Goal: Task Accomplishment & Management: Manage account settings

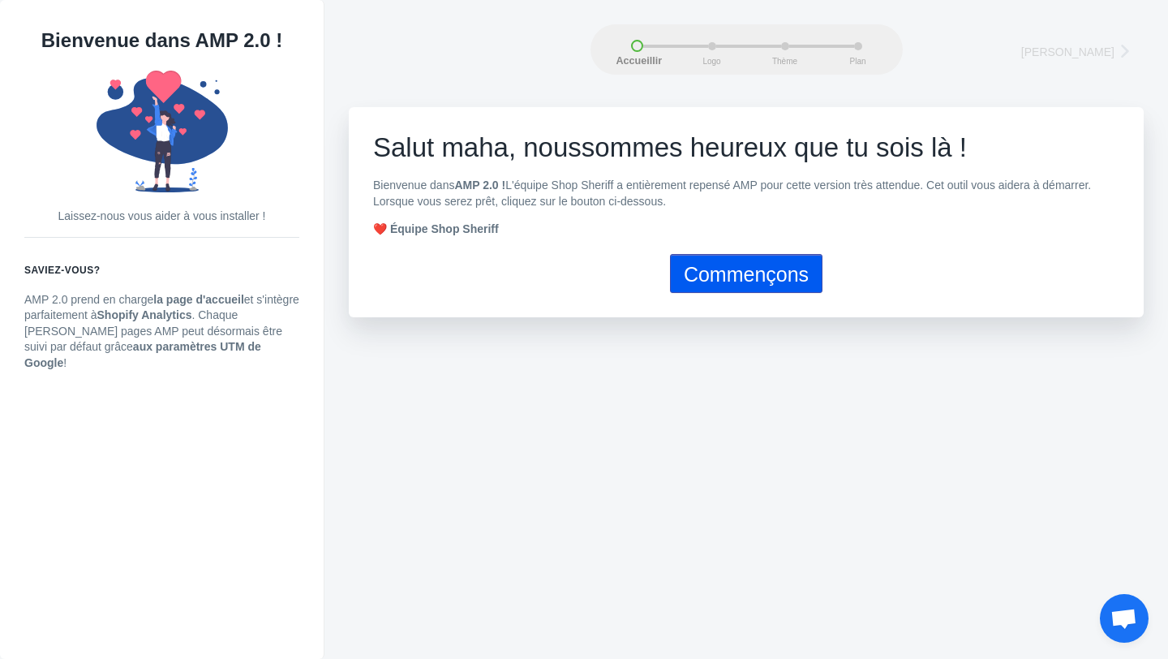
click at [765, 275] on font "Commençons" at bounding box center [746, 274] width 125 height 23
click at [727, 280] on font "Commençons" at bounding box center [746, 274] width 125 height 23
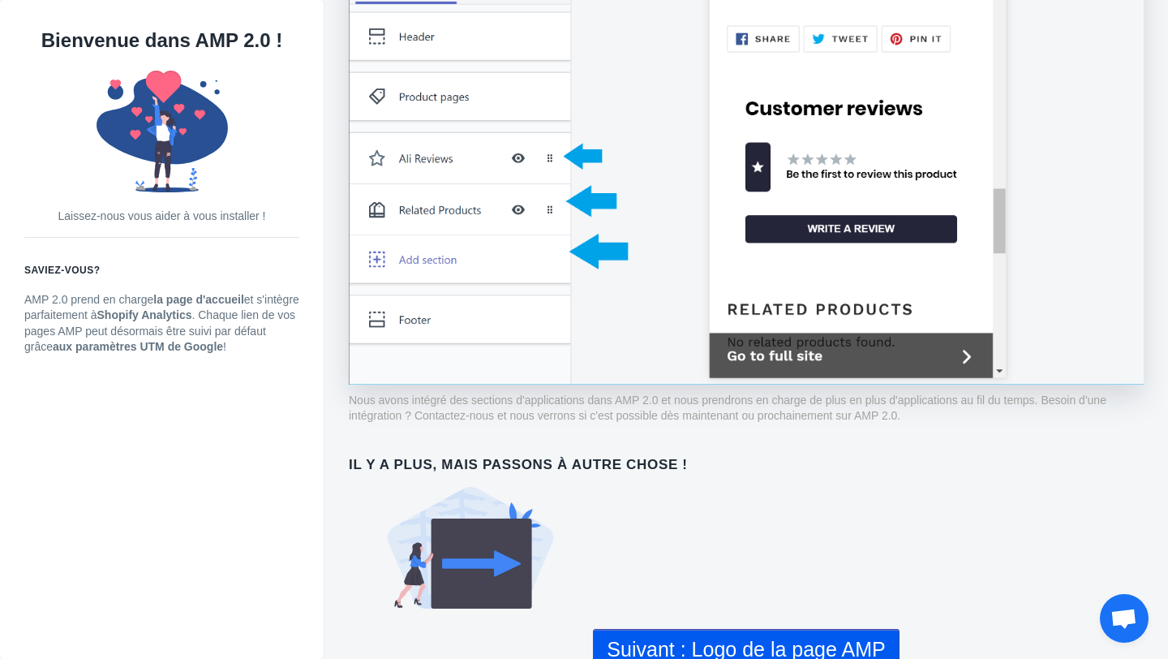
scroll to position [1214, 0]
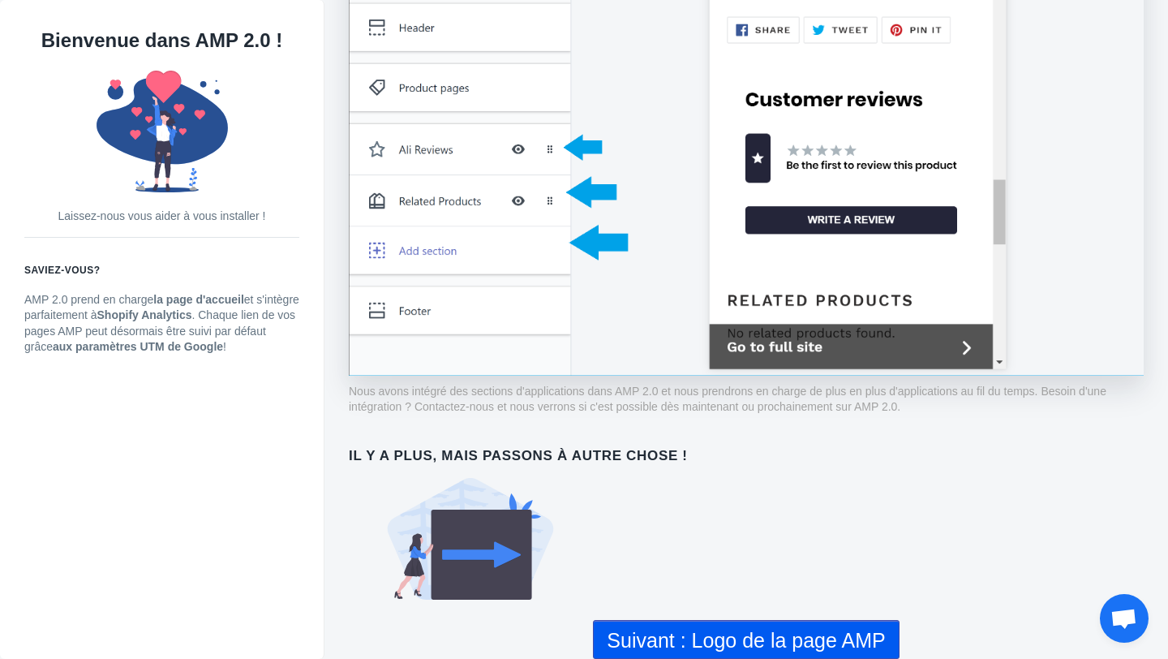
click at [739, 654] on button "Suivant : Logo de la page AMP" at bounding box center [746, 639] width 306 height 39
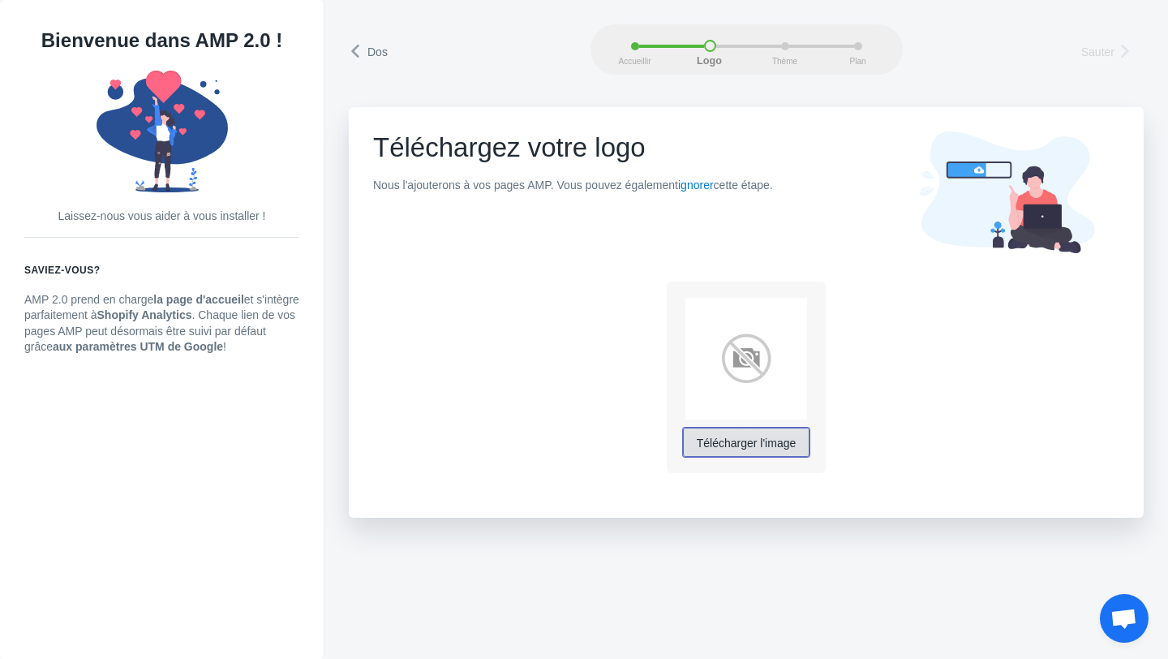
click at [766, 449] on font "Télécharger l'image" at bounding box center [747, 442] width 100 height 13
click at [748, 449] on font "Télécharger l'image" at bounding box center [747, 442] width 100 height 13
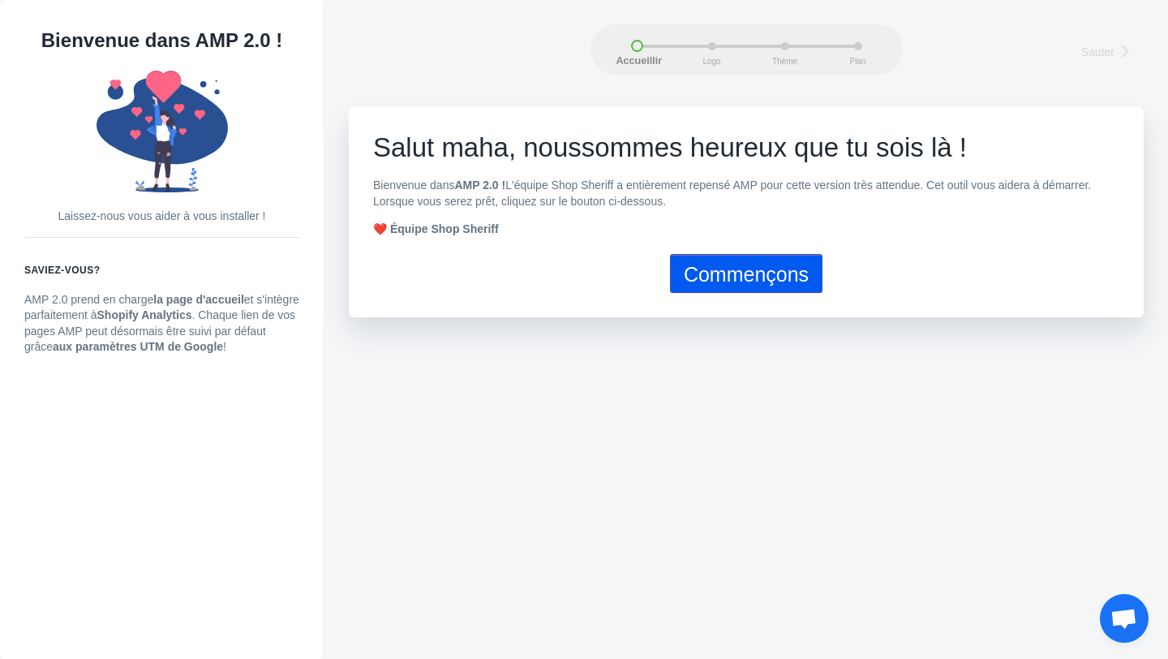
click at [722, 281] on font "Commençons" at bounding box center [746, 274] width 125 height 23
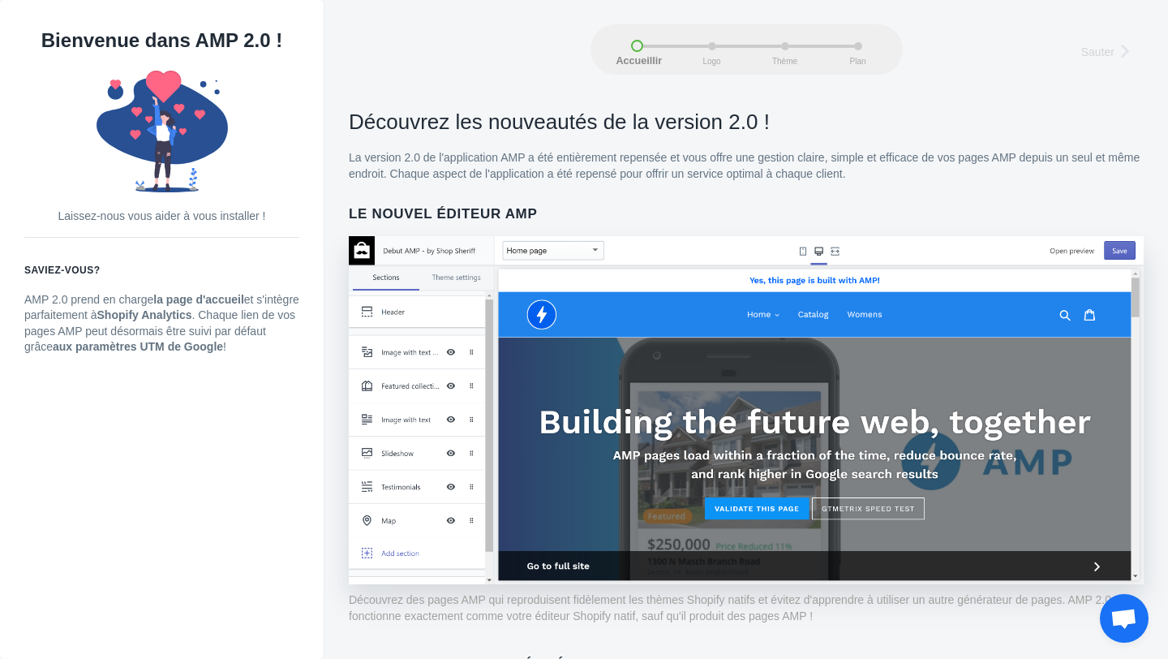
click at [1119, 253] on img at bounding box center [746, 410] width 795 height 348
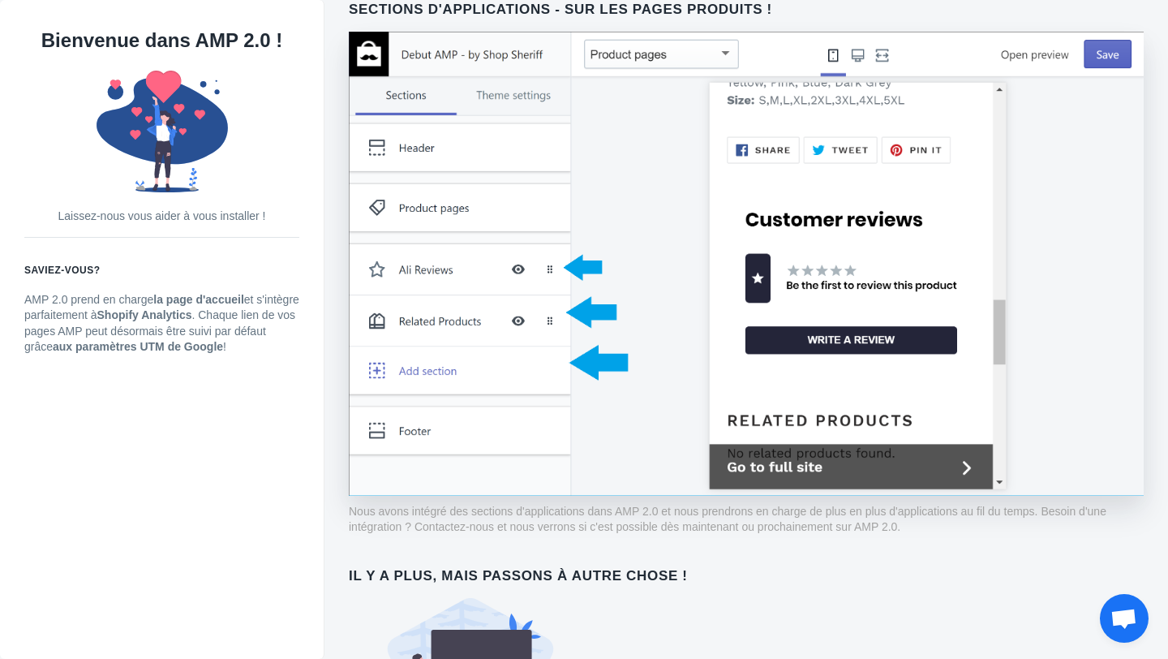
scroll to position [1214, 0]
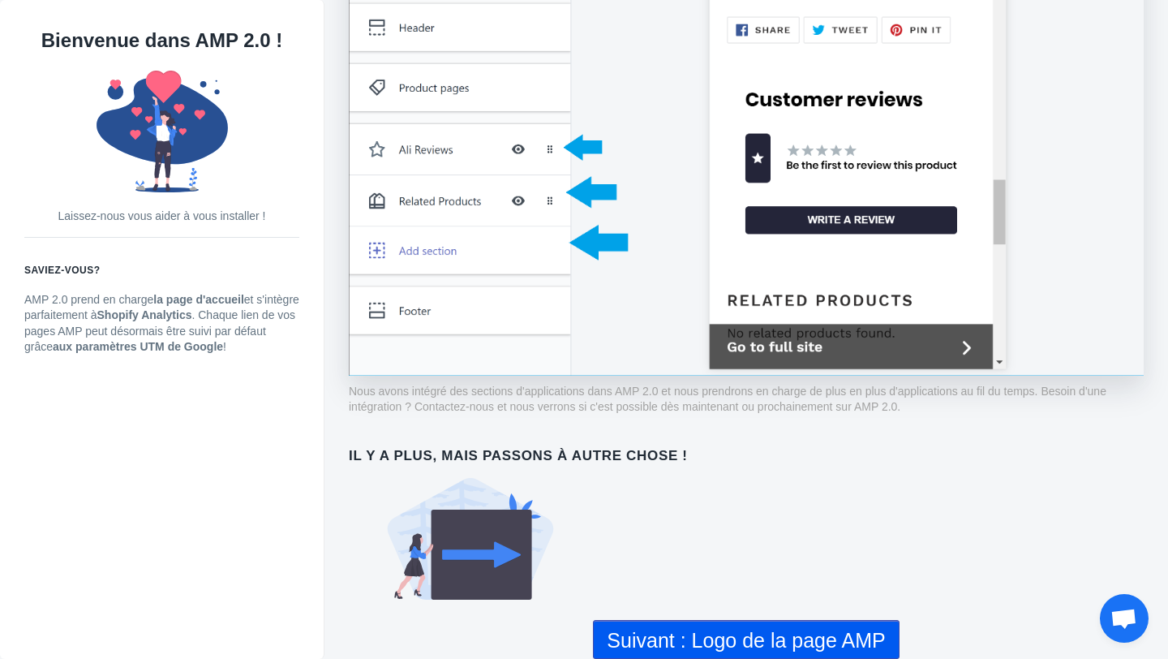
click at [798, 640] on font "Suivant : Logo de la page AMP" at bounding box center [746, 640] width 278 height 23
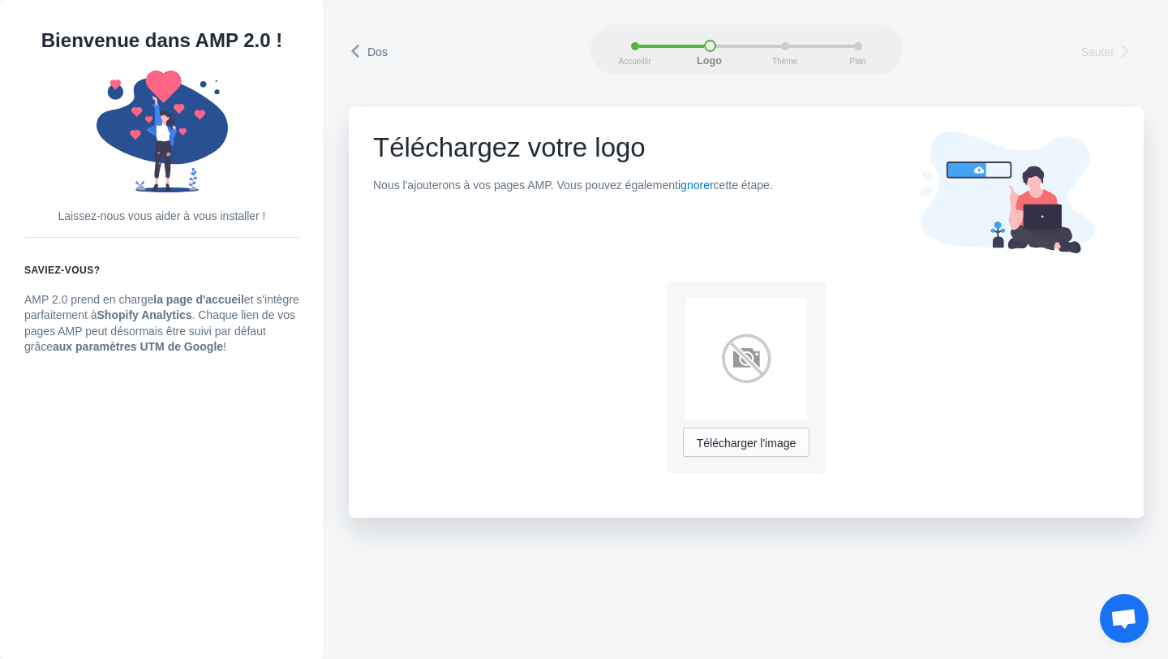
click at [1039, 223] on use at bounding box center [1007, 192] width 174 height 122
click at [737, 445] on font "Télécharger l'image" at bounding box center [747, 442] width 100 height 13
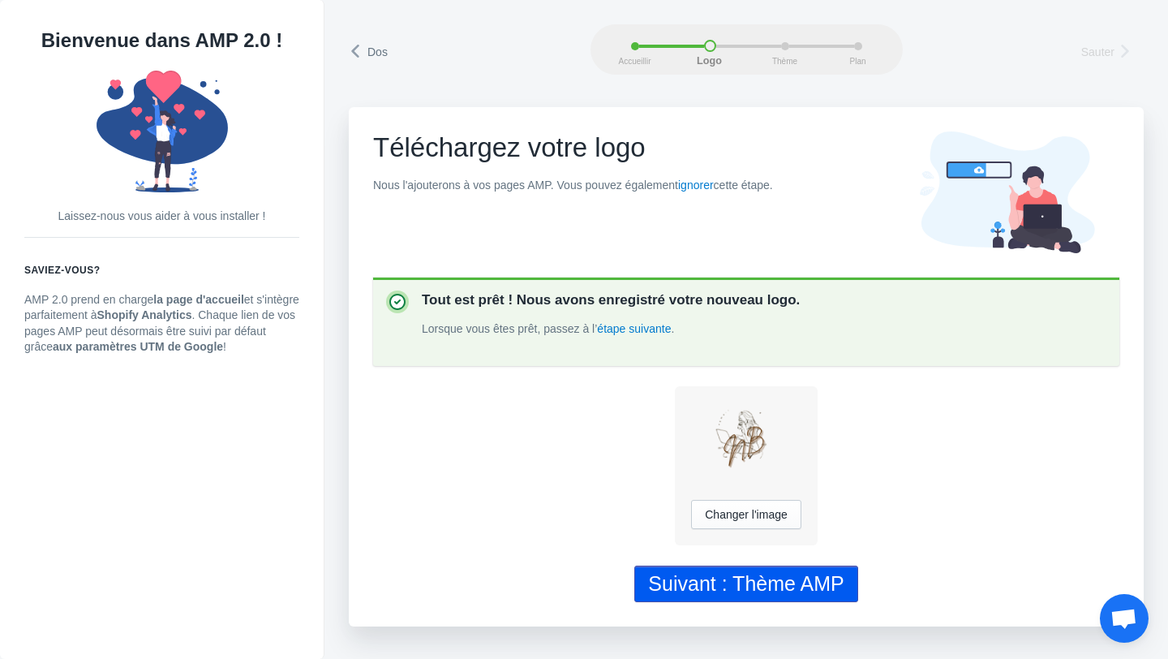
click at [751, 587] on font "Suivant : Thème AMP" at bounding box center [746, 583] width 196 height 23
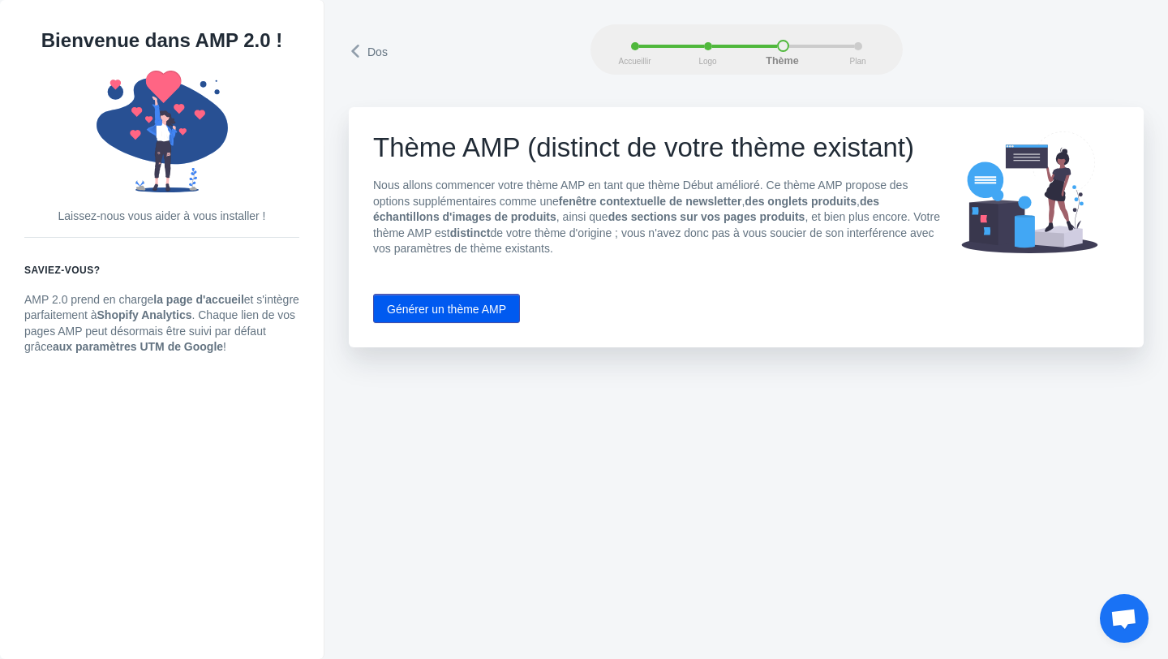
click at [448, 312] on font "Générer un thème AMP" at bounding box center [446, 309] width 119 height 13
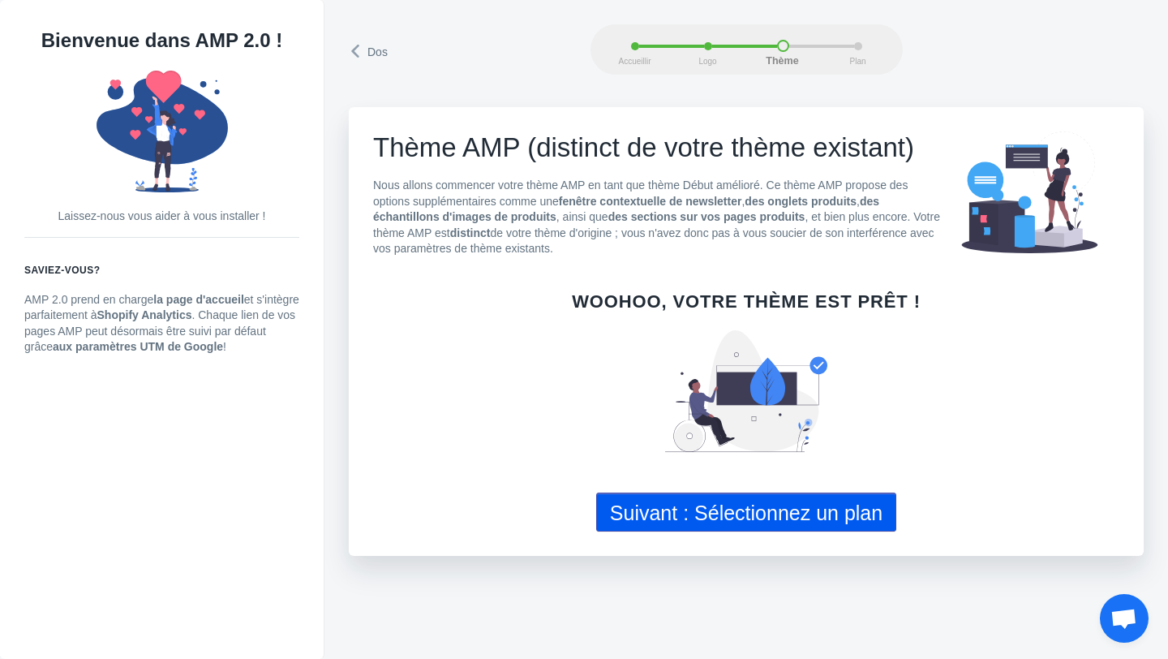
click at [832, 522] on font "Suivant : Sélectionnez un plan" at bounding box center [746, 512] width 273 height 23
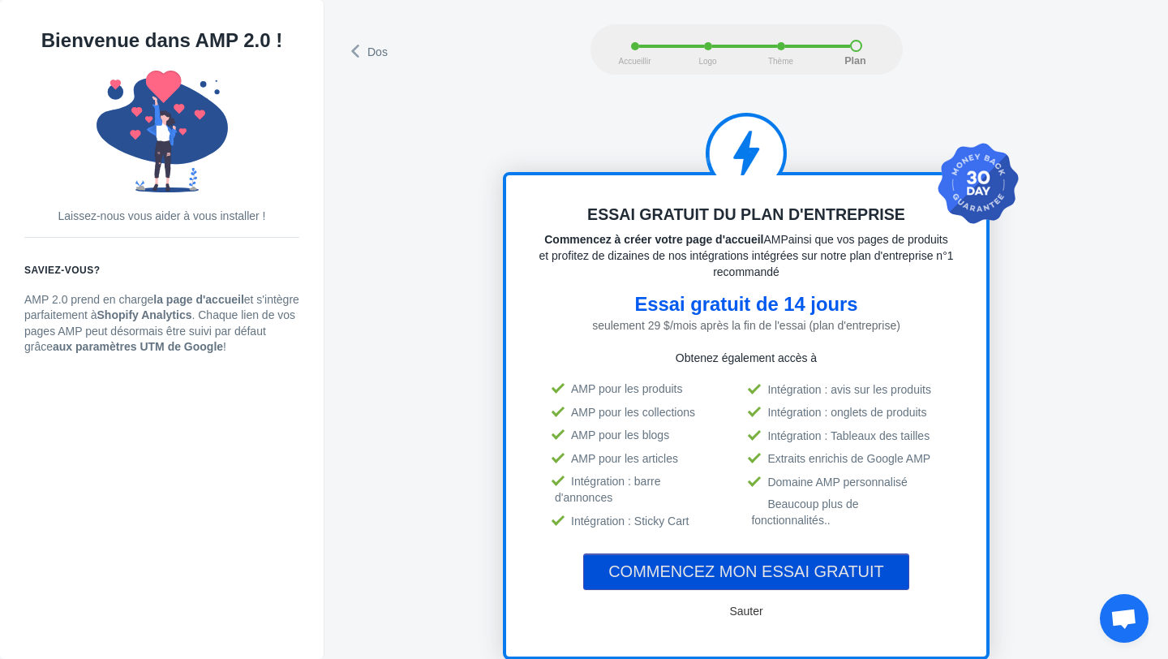
click at [814, 580] on font "COMMENCEZ MON ESSAI GRATUIT" at bounding box center [746, 571] width 276 height 18
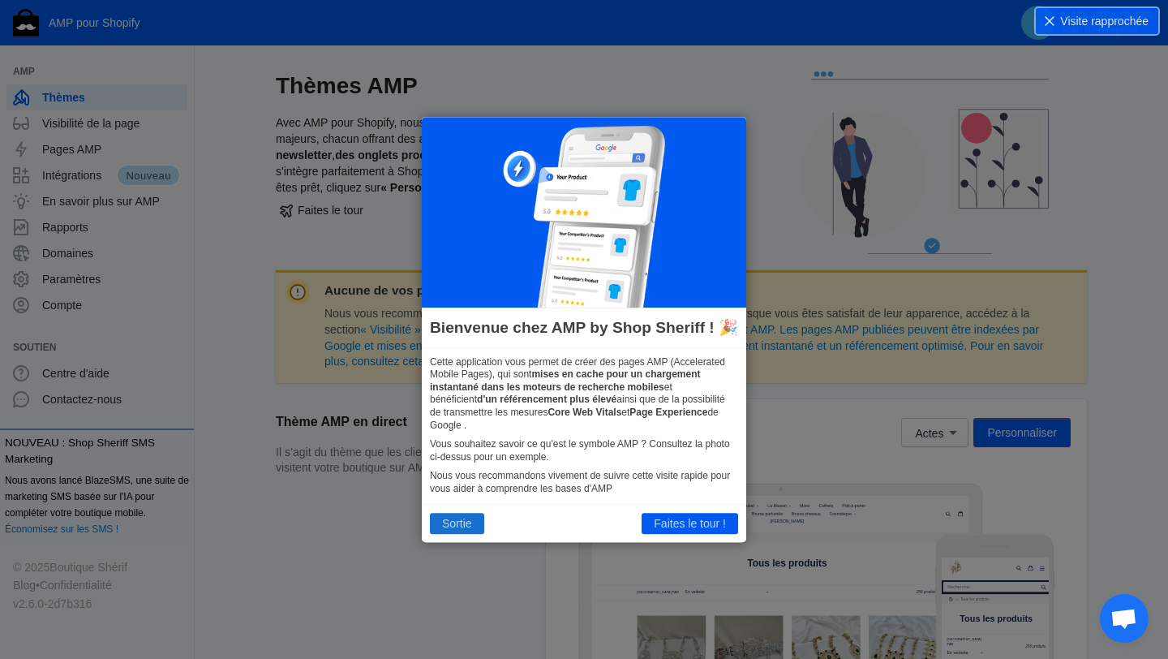
click at [470, 527] on font "Sortie" at bounding box center [457, 523] width 30 height 13
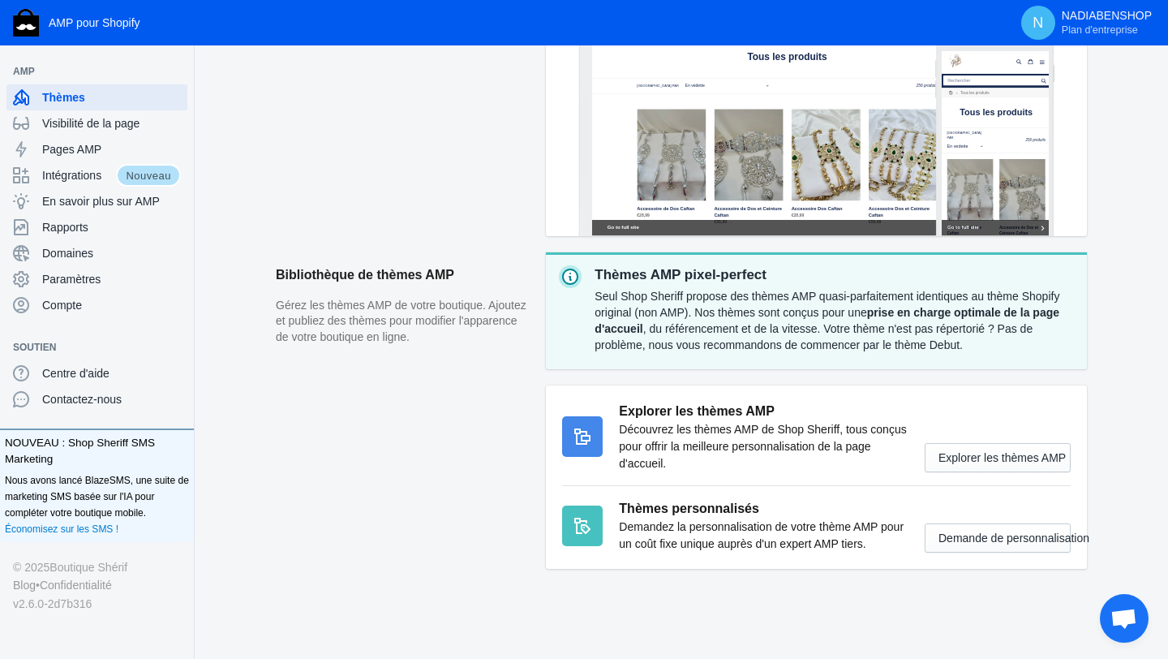
scroll to position [497, 0]
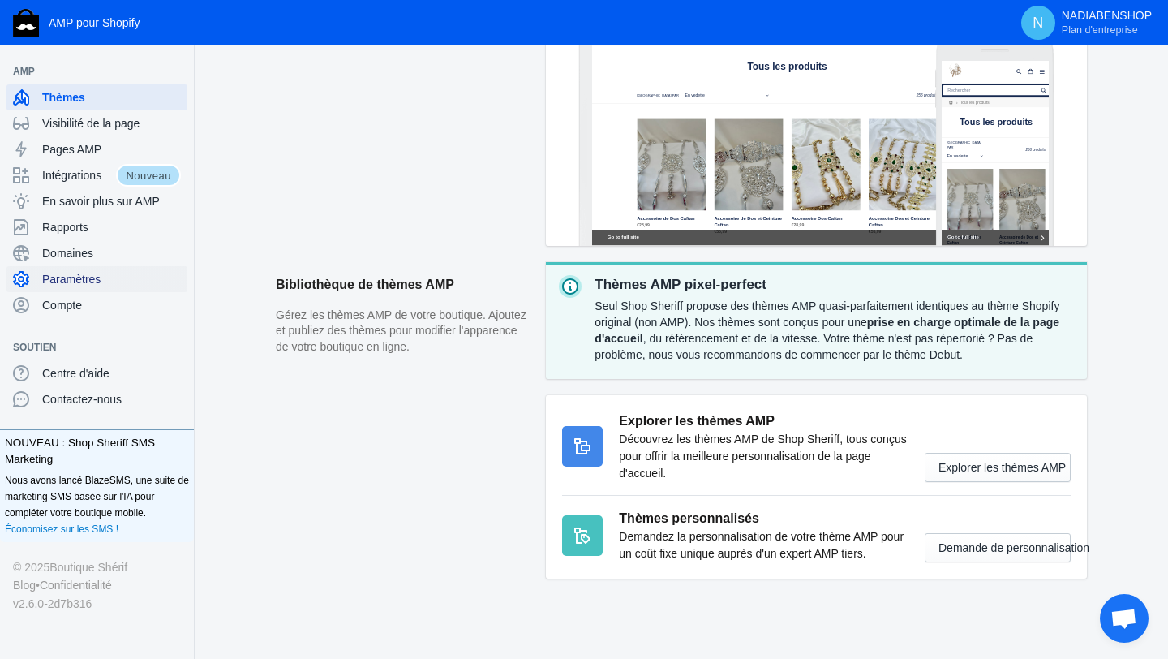
click at [84, 283] on font "Paramètres" at bounding box center [71, 279] width 58 height 13
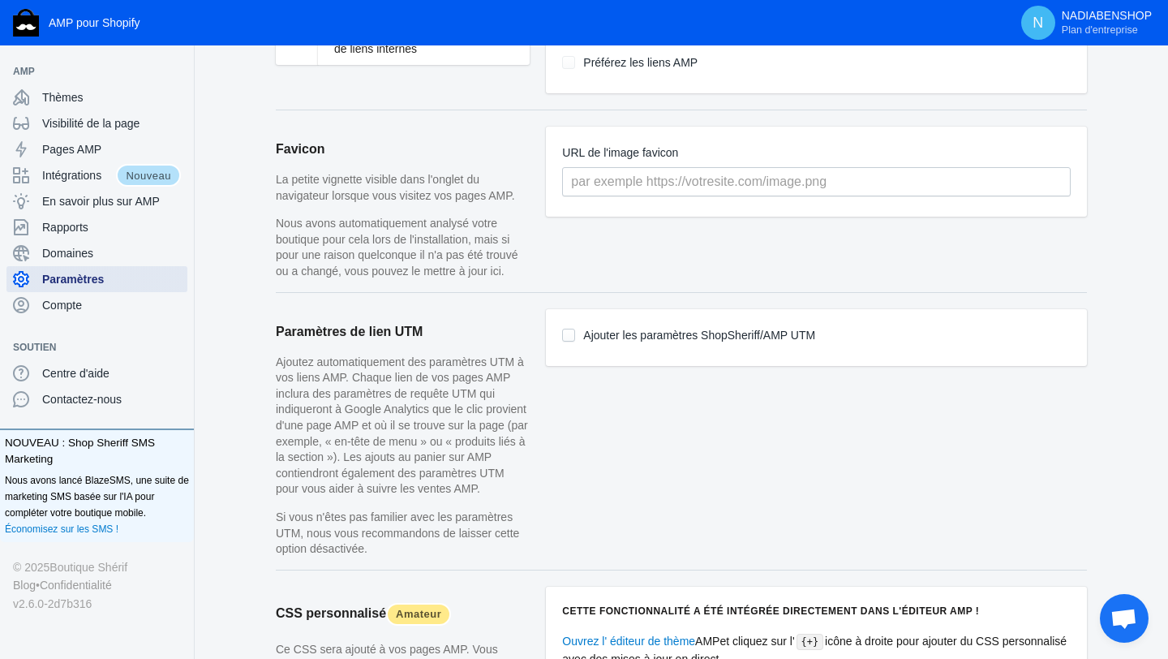
scroll to position [1152, 0]
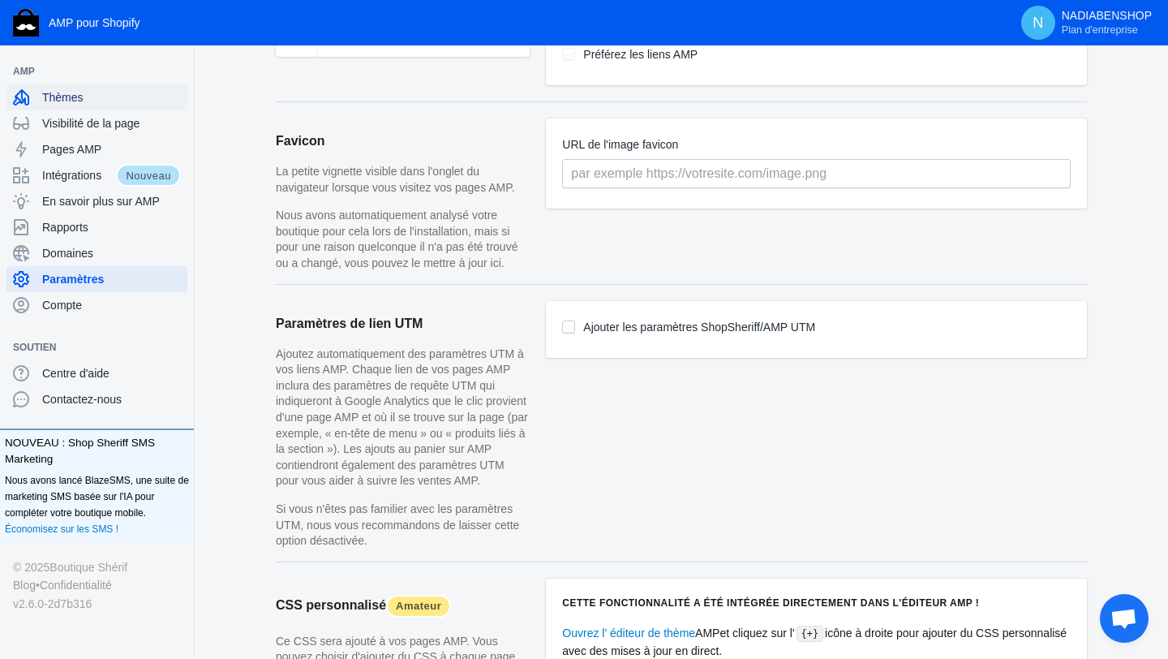
click at [74, 97] on font "Thèmes" at bounding box center [62, 97] width 41 height 13
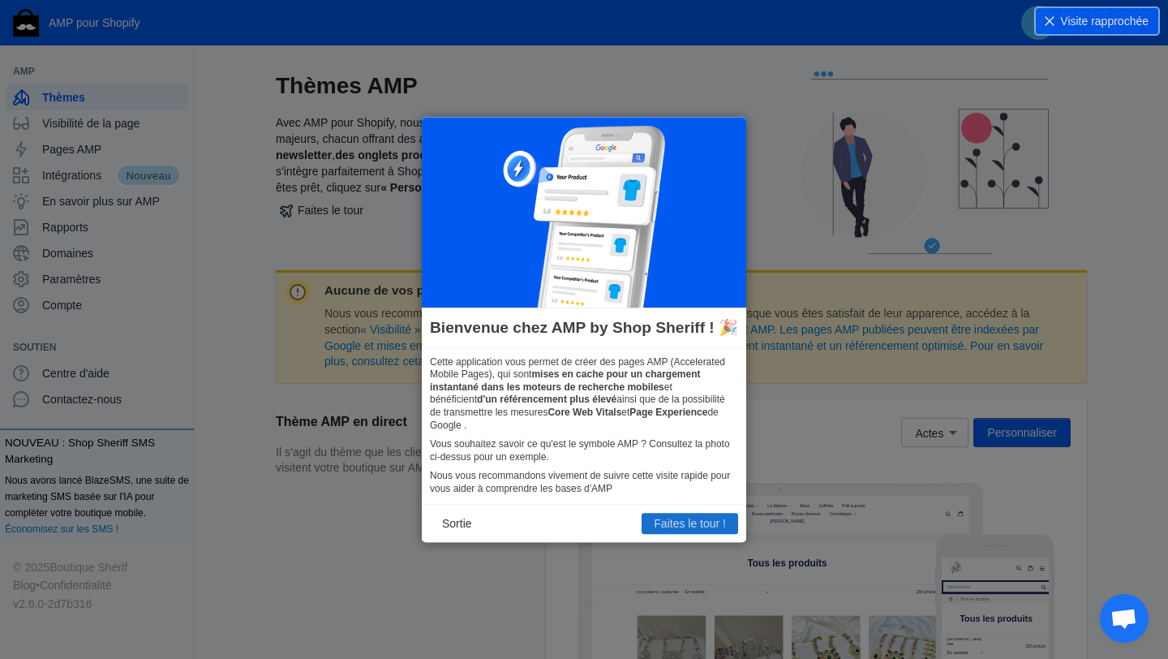
click at [697, 526] on font "Faites le tour !" at bounding box center [690, 523] width 72 height 13
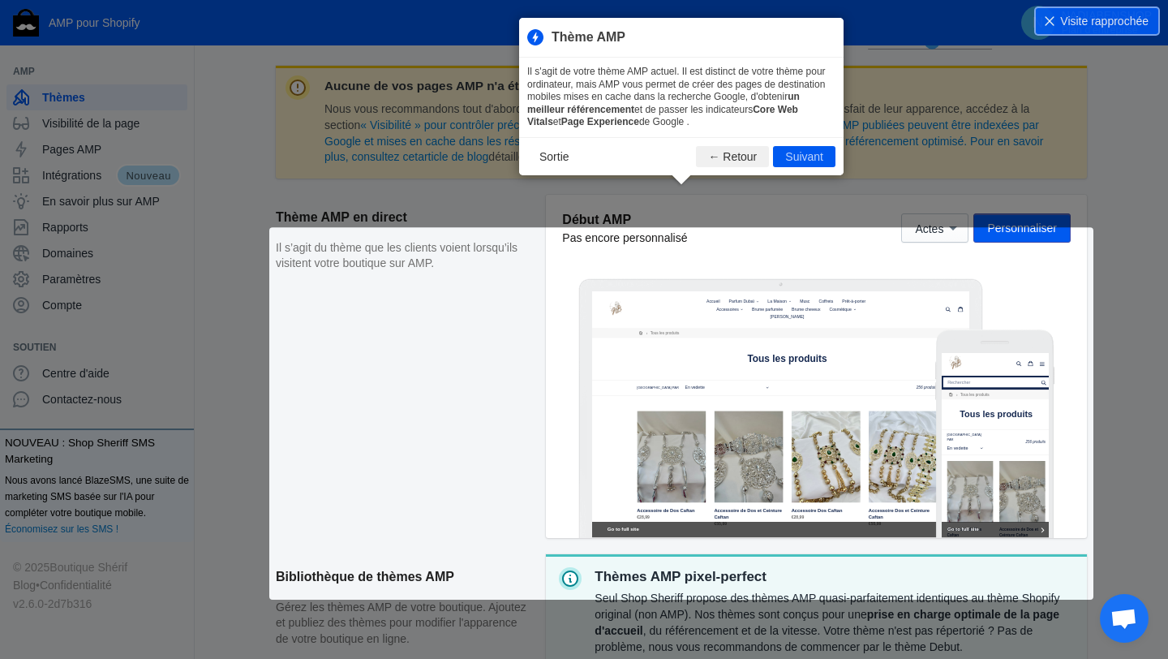
scroll to position [236, 0]
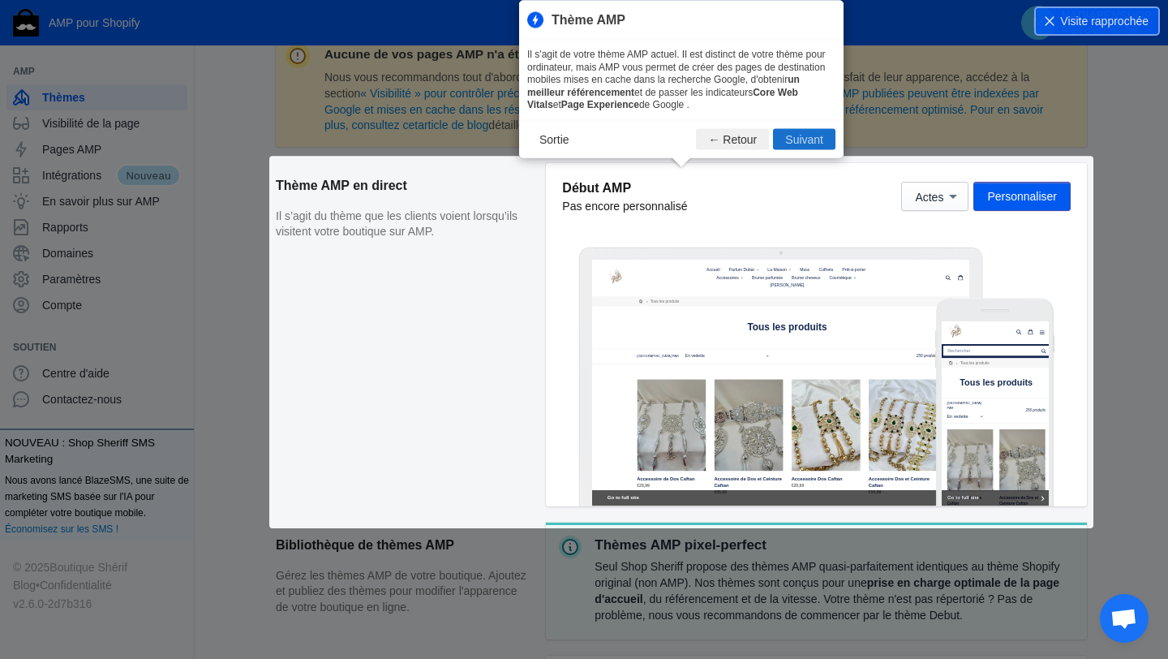
click at [809, 140] on font "Suivant" at bounding box center [804, 138] width 38 height 13
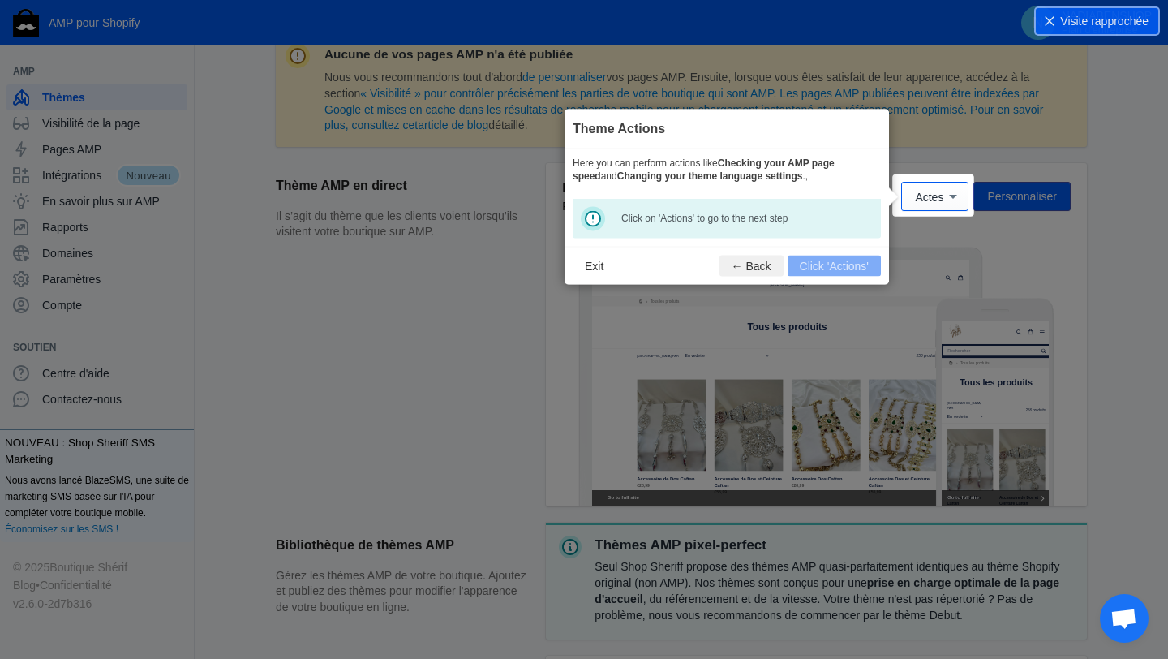
scroll to position [256, 0]
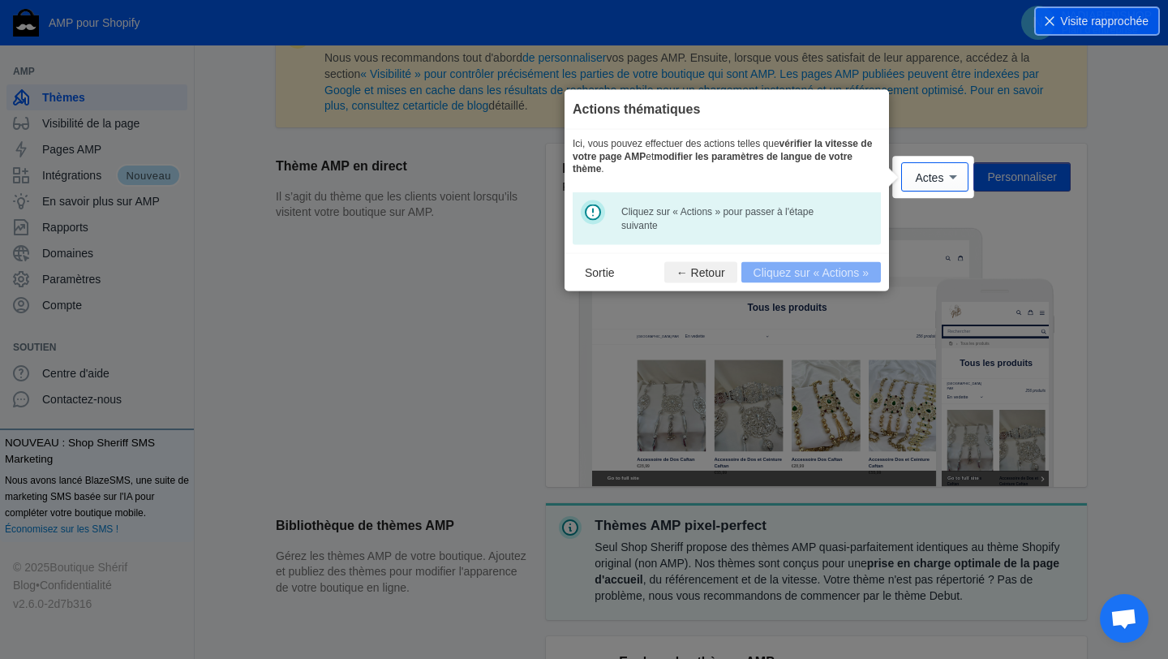
click at [840, 272] on footer "Sortie ← Retour Cliquez sur « Actions »" at bounding box center [727, 272] width 325 height 38
click at [821, 277] on footer "Sortie ← Retour Cliquez sur « Actions »" at bounding box center [727, 272] width 325 height 38
click at [827, 276] on footer "Sortie ← Retour Cliquez sur « Actions »" at bounding box center [727, 272] width 325 height 38
click at [825, 269] on footer "Sortie ← Retour Cliquez sur « Actions »" at bounding box center [727, 272] width 325 height 38
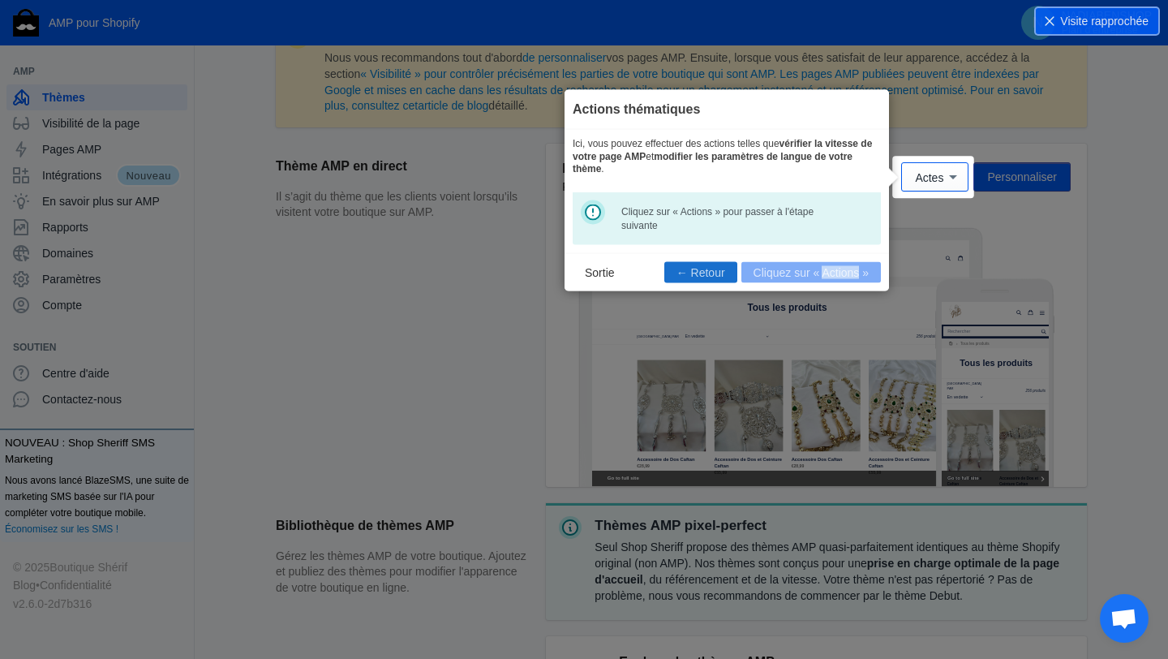
click at [682, 276] on font "← Retour" at bounding box center [701, 272] width 49 height 13
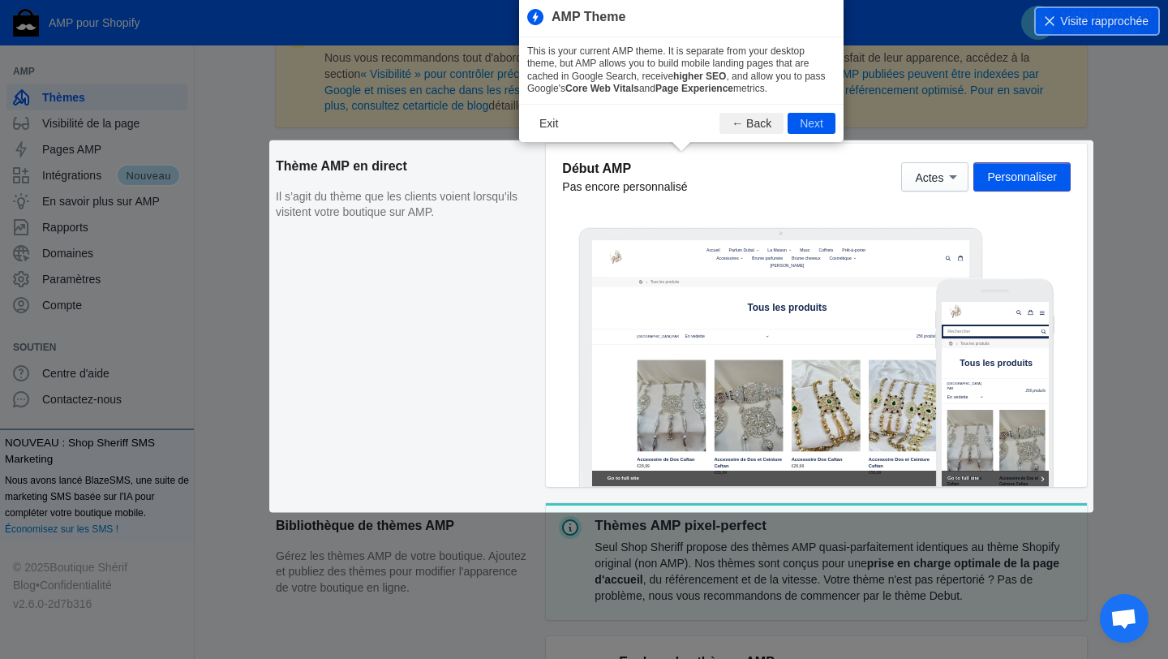
scroll to position [236, 0]
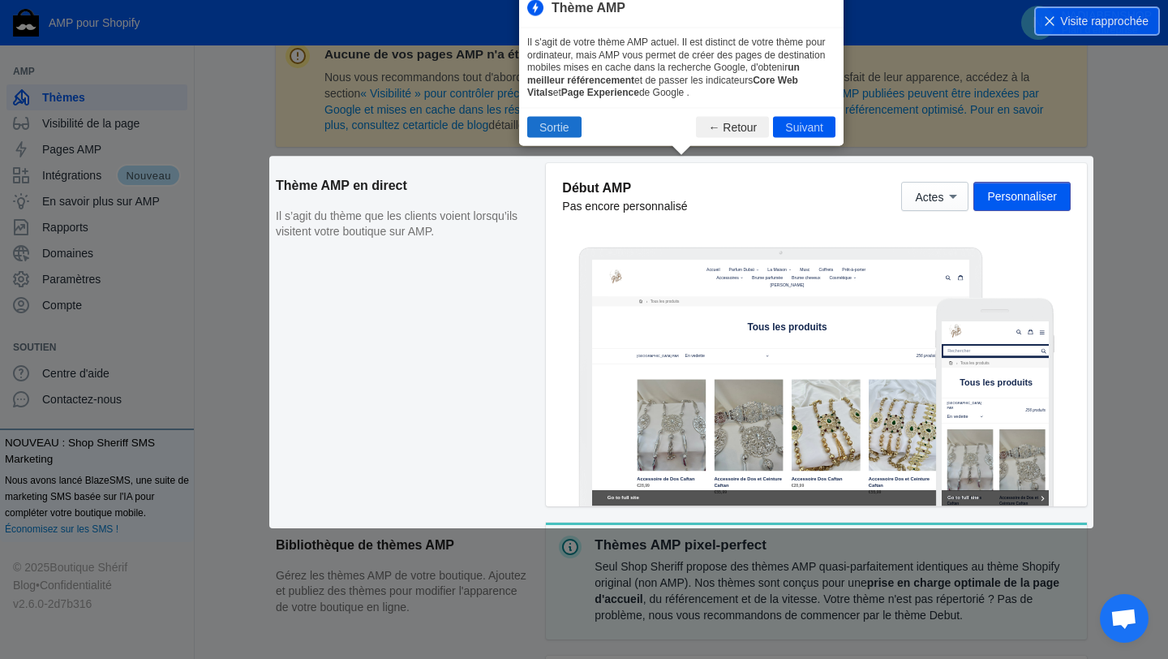
click at [561, 127] on font "Sortie" at bounding box center [555, 126] width 30 height 13
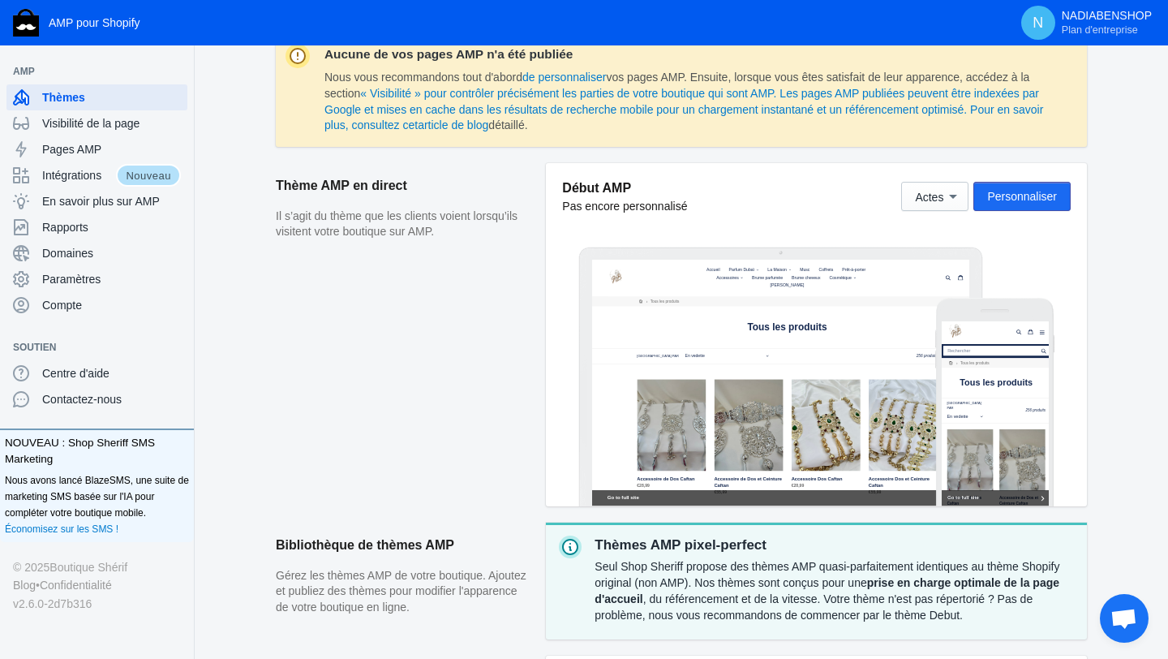
click at [1027, 196] on font "Personnaliser" at bounding box center [1022, 196] width 70 height 13
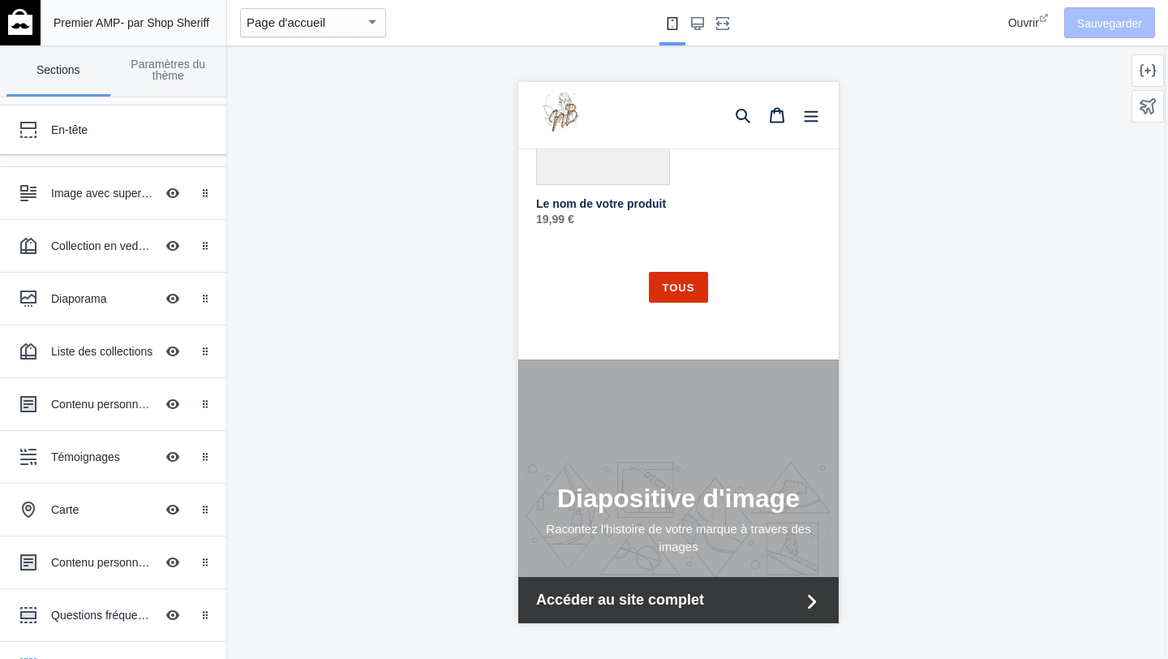
scroll to position [406, 0]
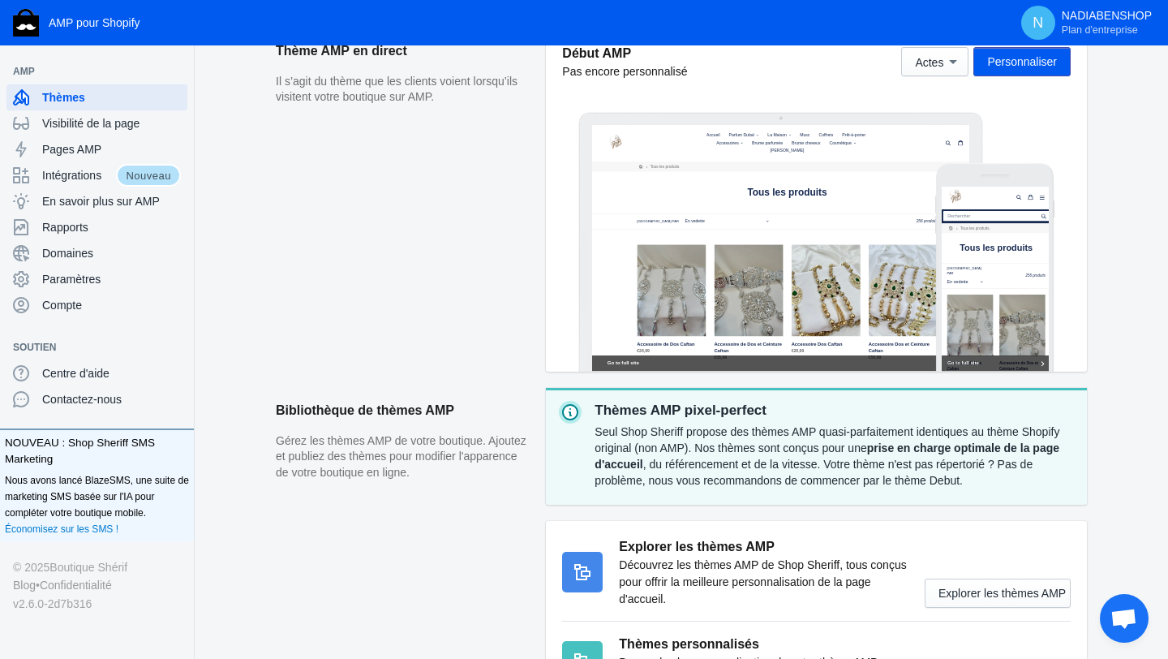
scroll to position [360, 0]
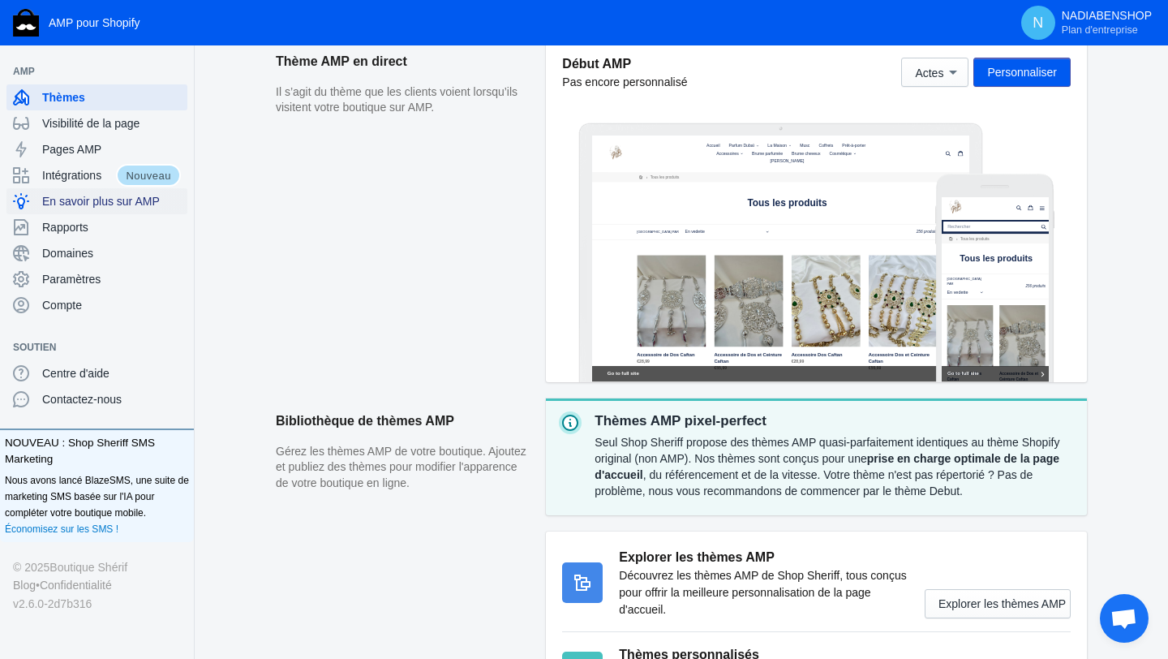
click at [158, 205] on font "En savoir plus sur AMP" at bounding box center [101, 201] width 118 height 13
